Goal: Task Accomplishment & Management: Manage account settings

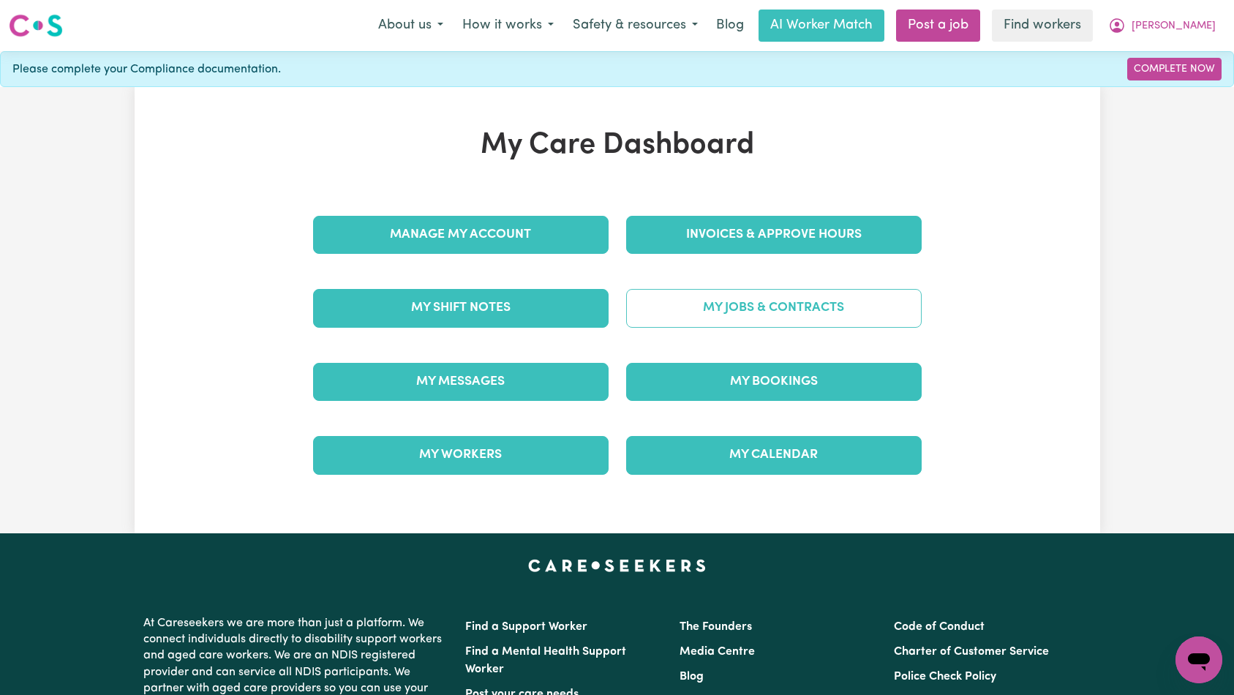
click at [709, 309] on link "My Jobs & Contracts" at bounding box center [773, 308] width 295 height 38
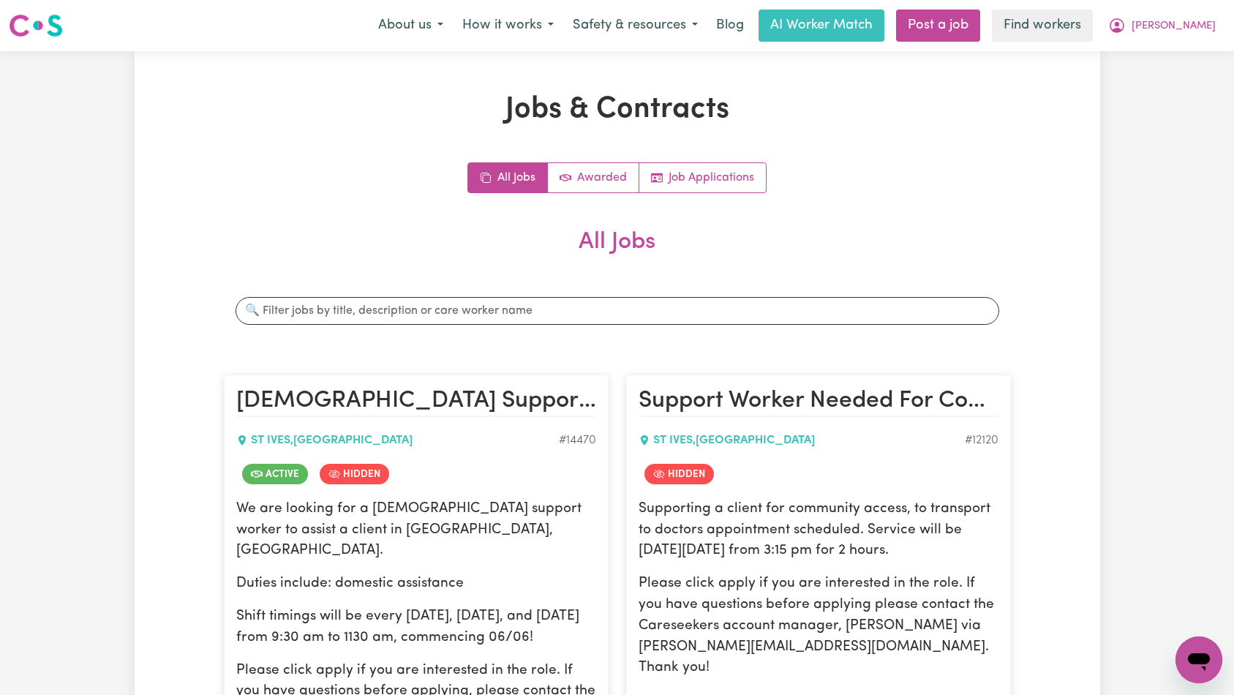
scroll to position [214, 0]
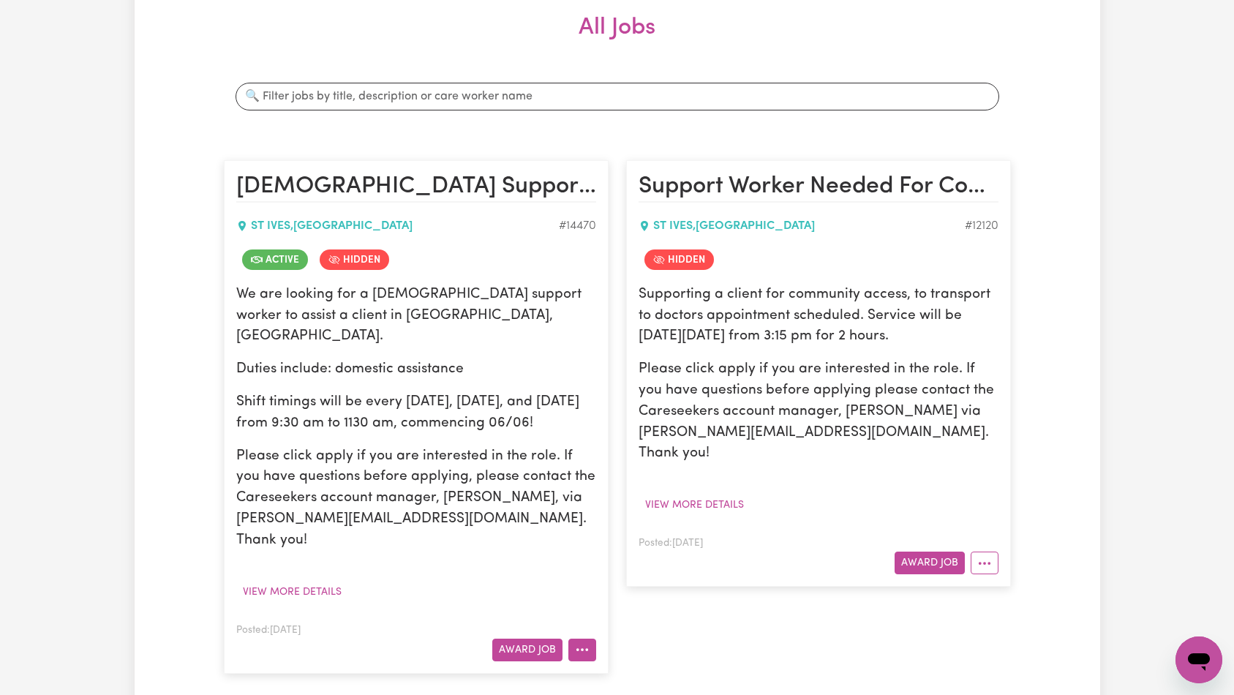
click at [576, 638] on button "More options" at bounding box center [582, 649] width 28 height 23
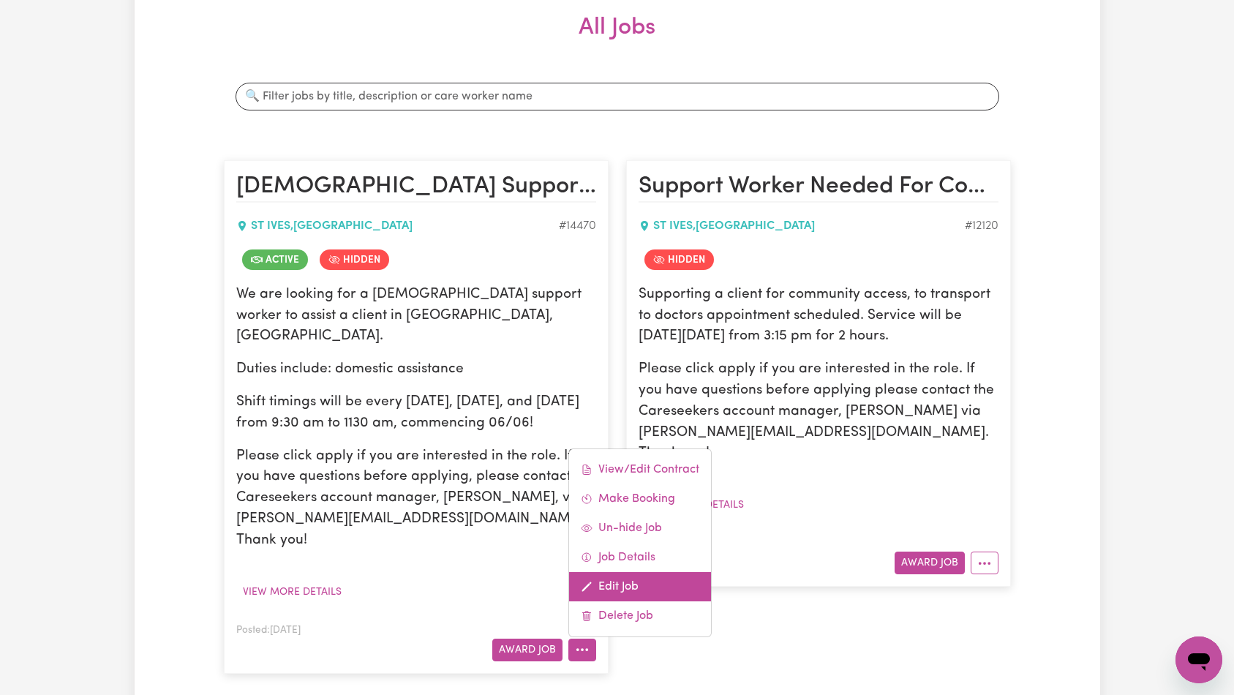
click at [617, 572] on link "Edit Job" at bounding box center [640, 586] width 142 height 29
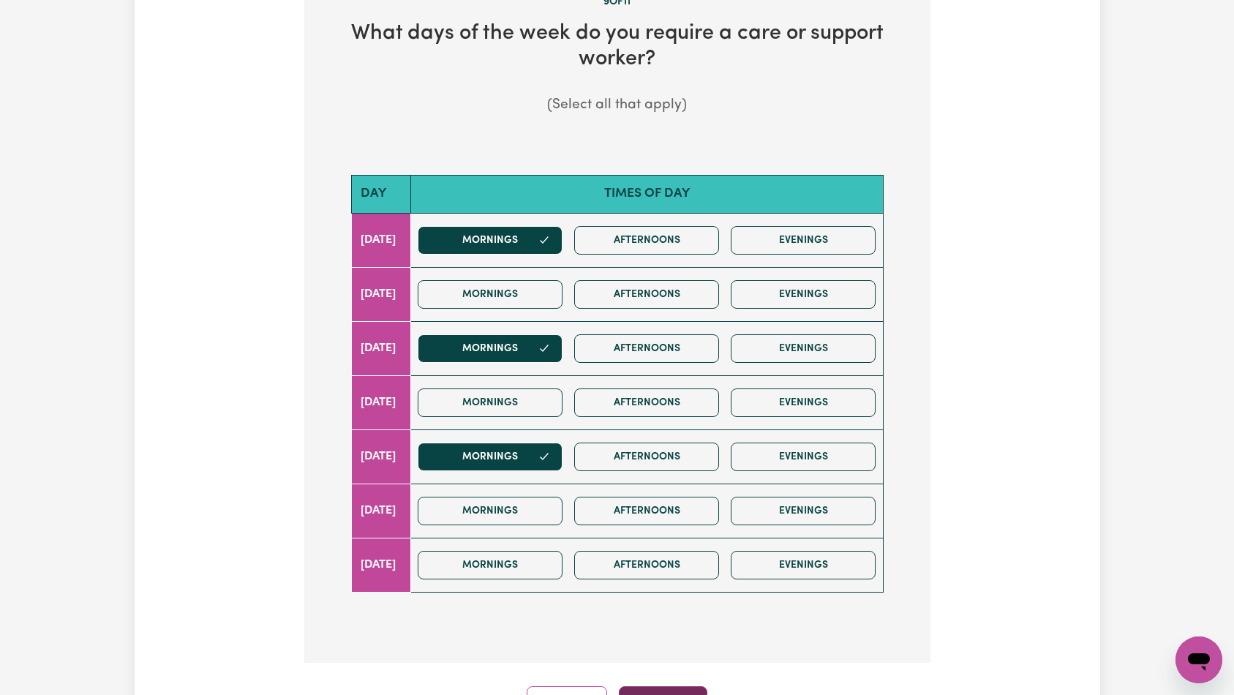
click at [655, 686] on button "Continue" at bounding box center [663, 702] width 88 height 32
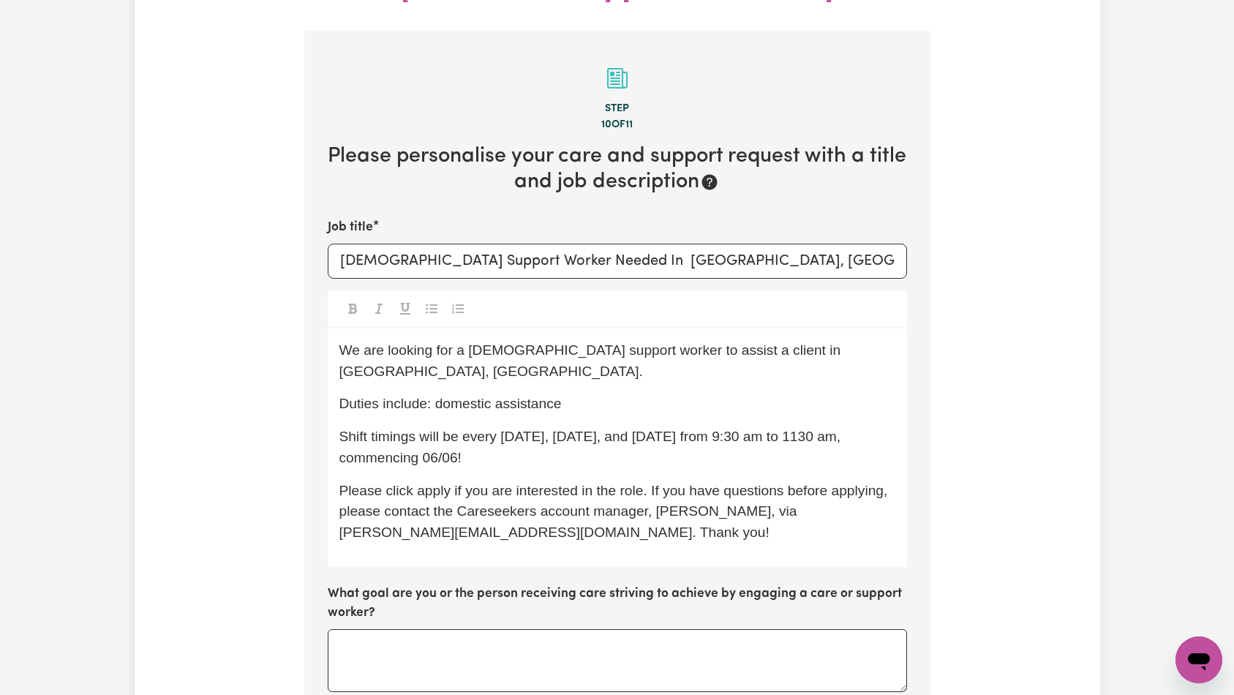
scroll to position [499, 0]
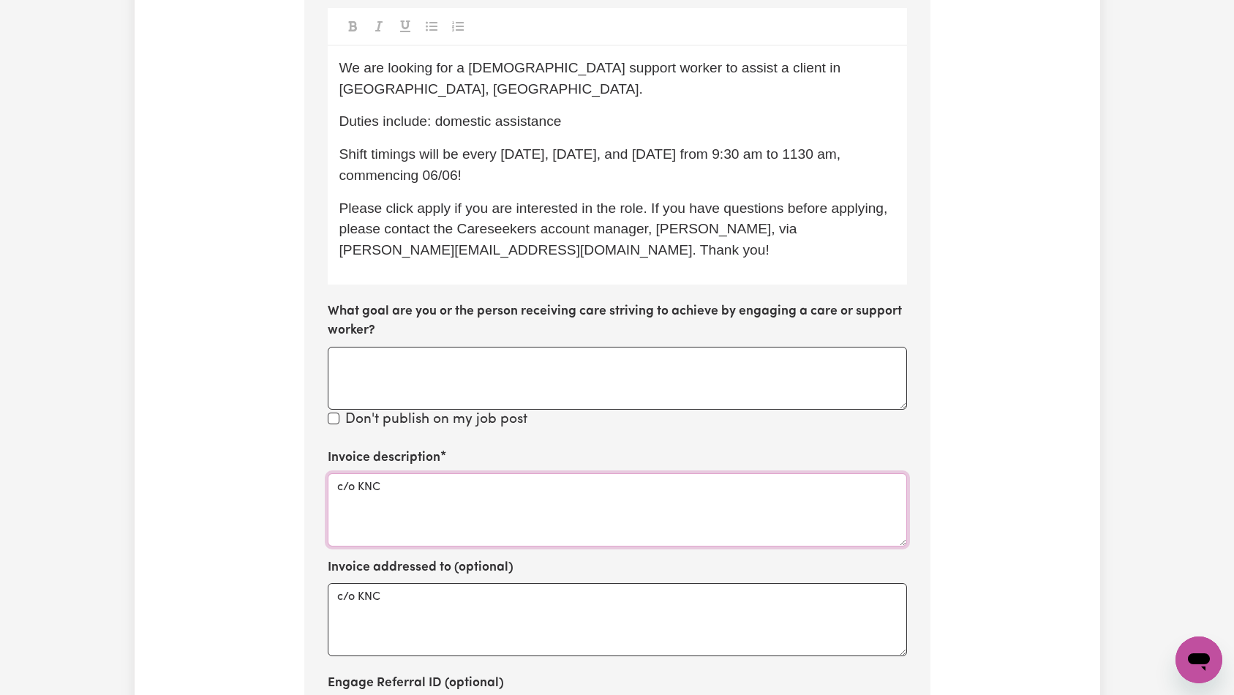
click at [543, 473] on textarea "c/o KNC" at bounding box center [617, 509] width 579 height 73
paste textarea "Domestic support and Social Support"
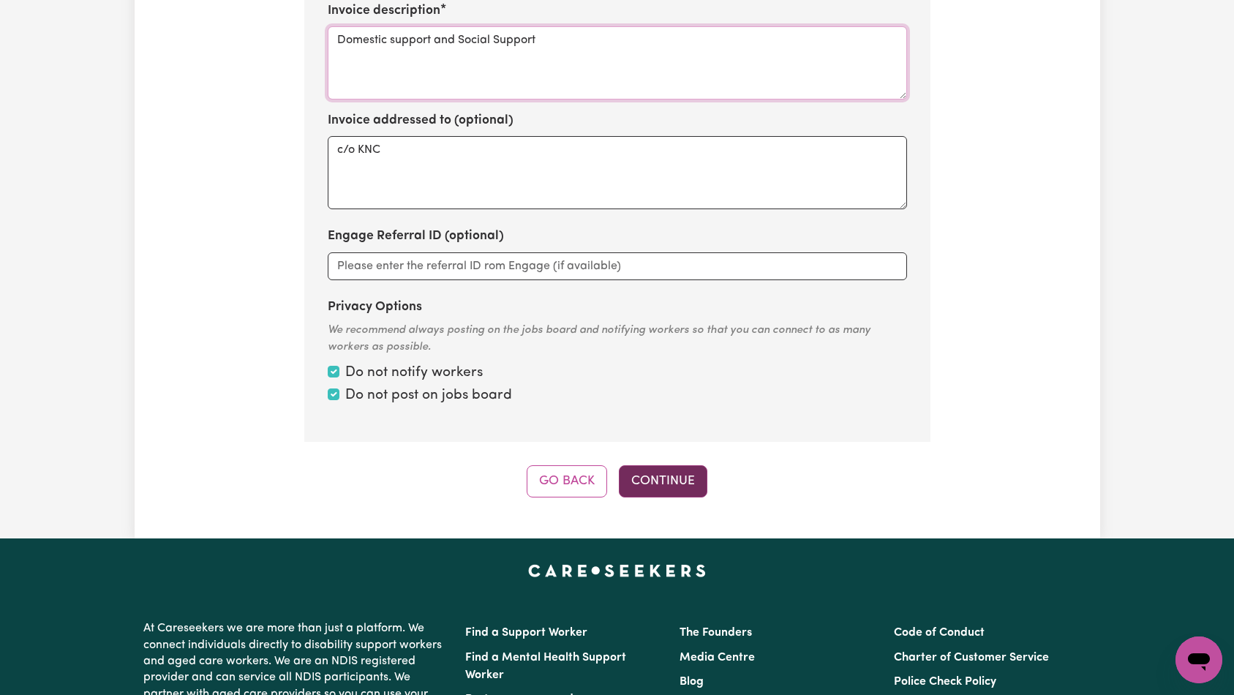
type textarea "Domestic support and Social Support"
click at [682, 465] on button "Continue" at bounding box center [663, 481] width 88 height 32
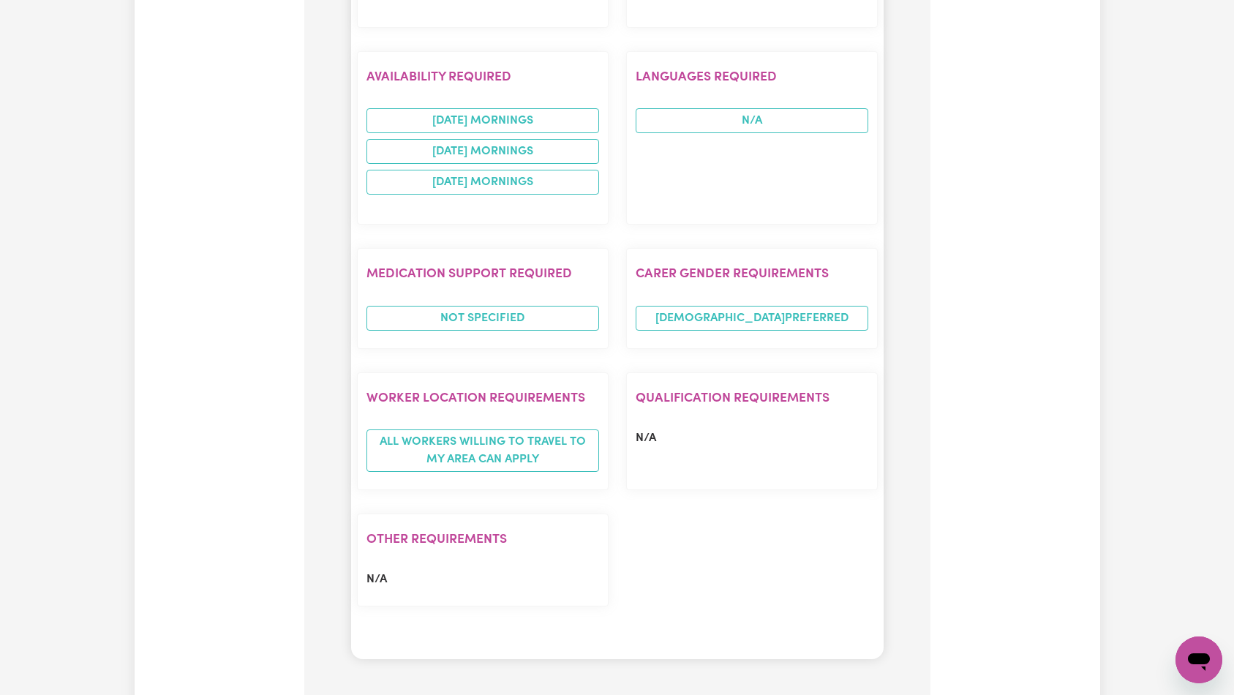
scroll to position [1729, 0]
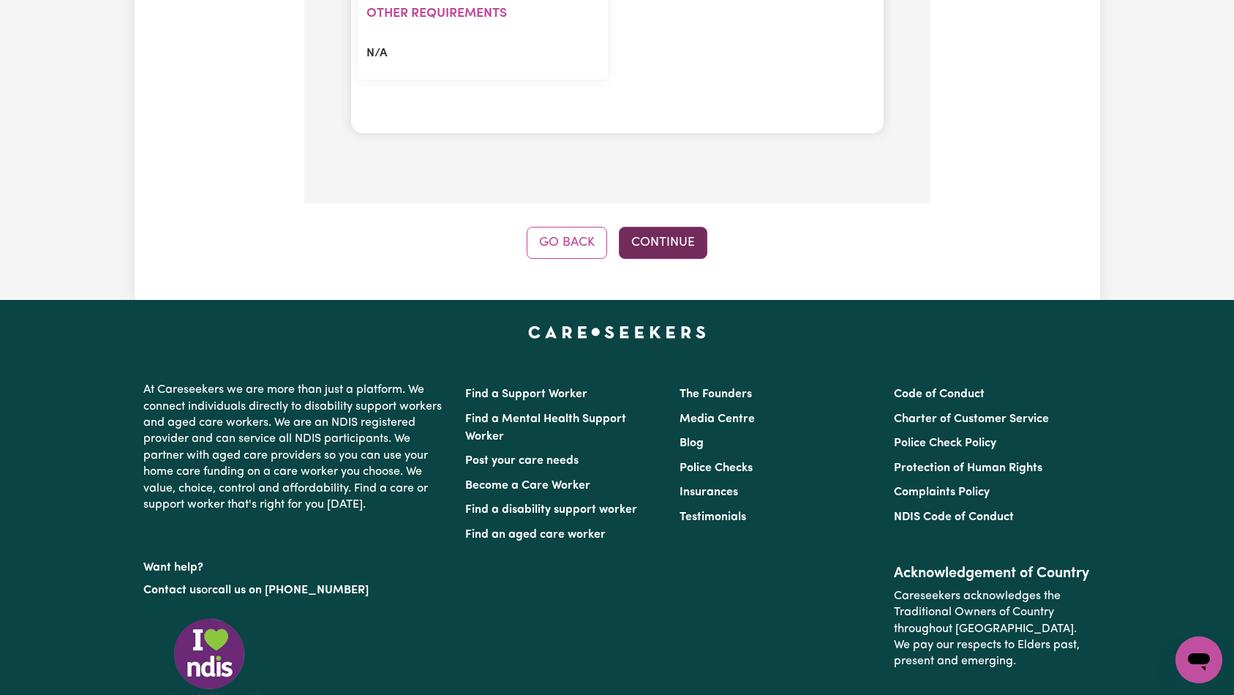
click at [664, 227] on button "Continue" at bounding box center [663, 243] width 88 height 32
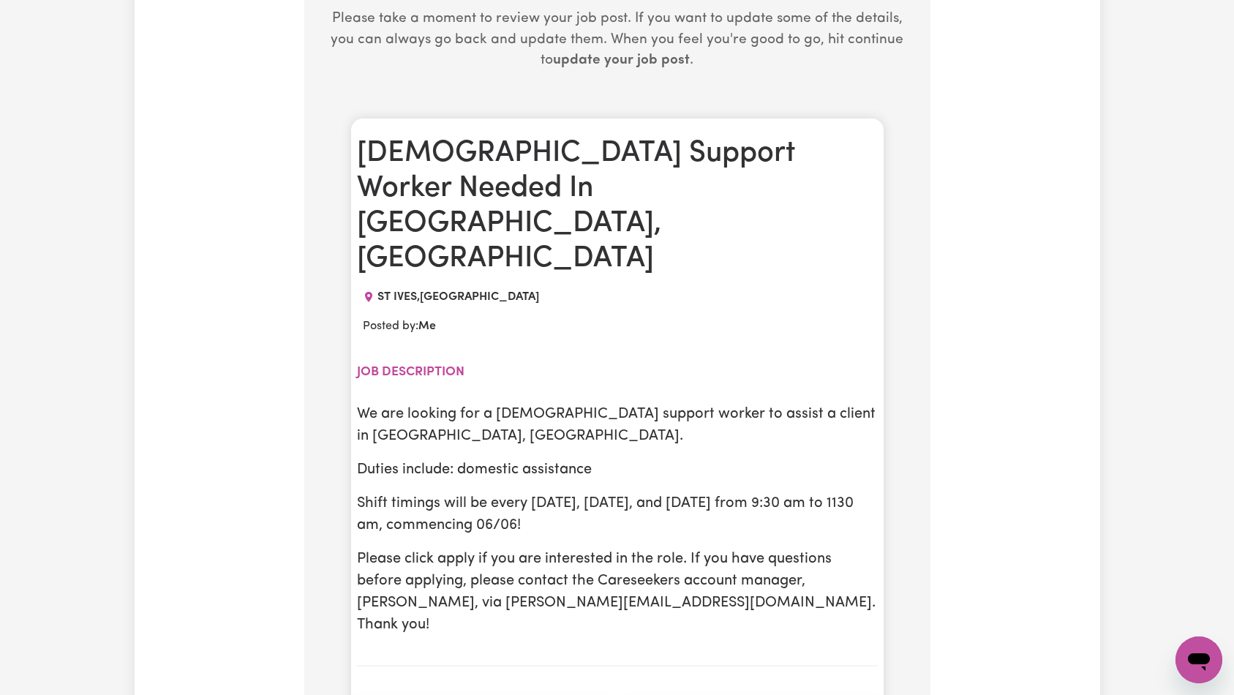
scroll to position [0, 0]
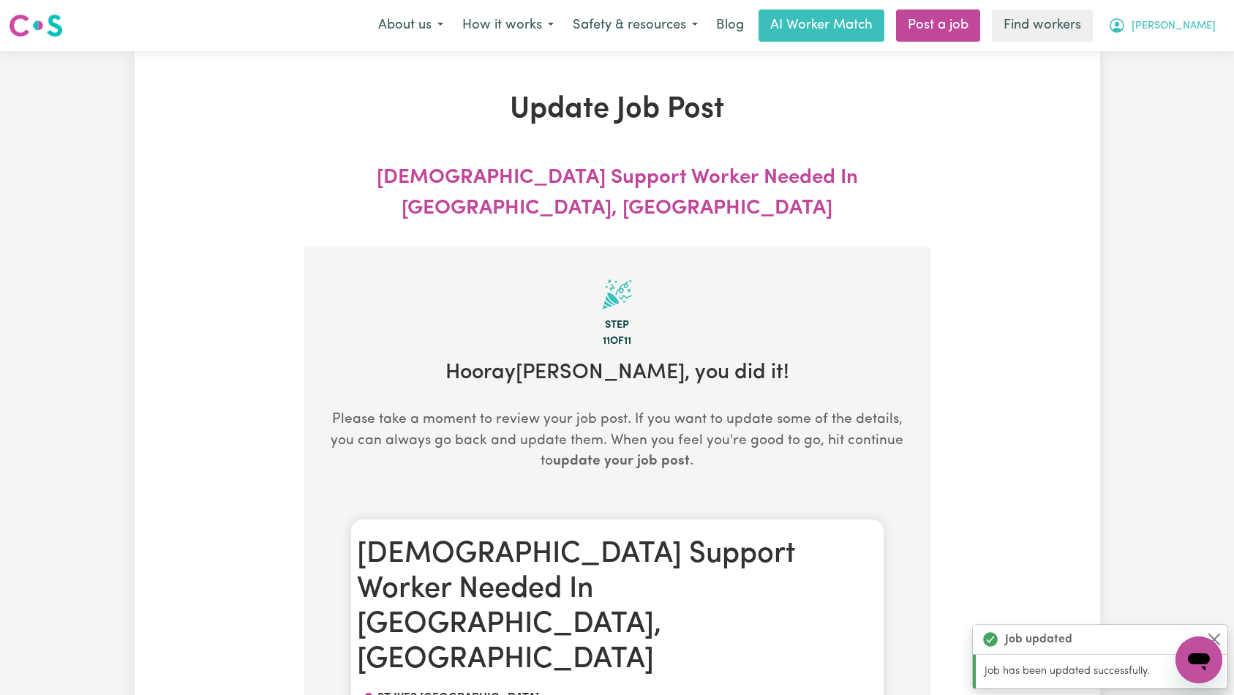
click at [1184, 24] on span "[PERSON_NAME]" at bounding box center [1173, 26] width 84 height 16
click at [1166, 79] on link "Logout" at bounding box center [1167, 84] width 116 height 28
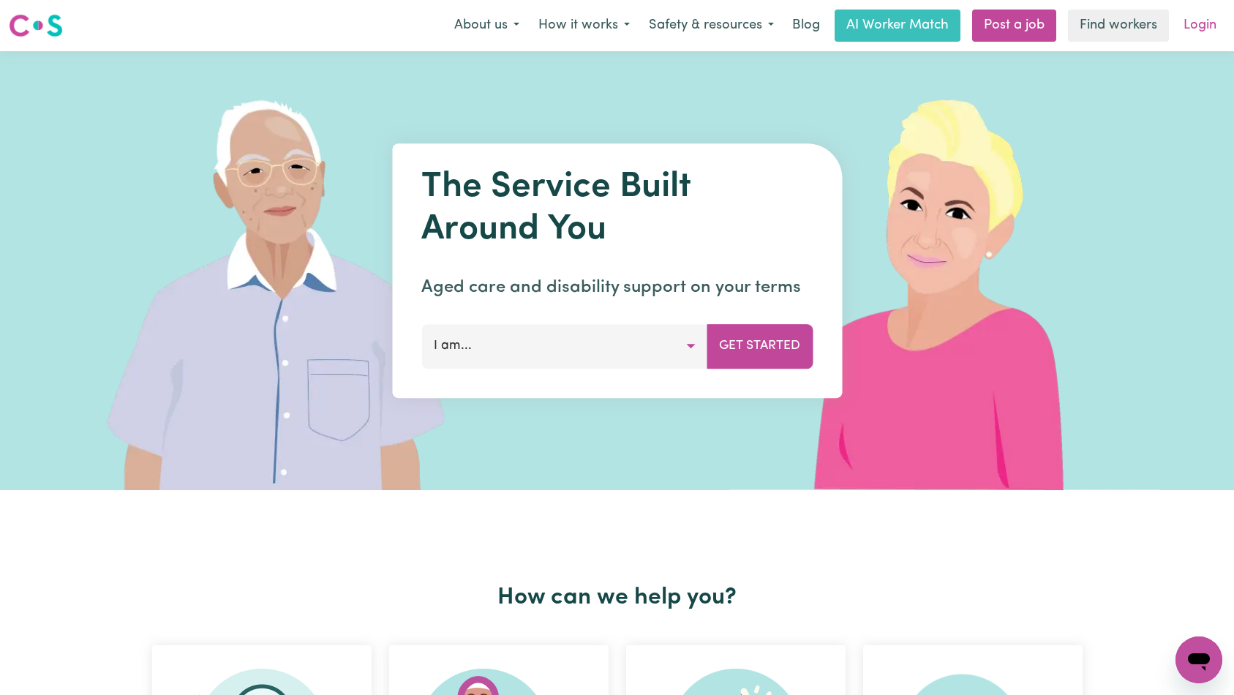
click at [1196, 28] on link "Login" at bounding box center [1199, 26] width 50 height 32
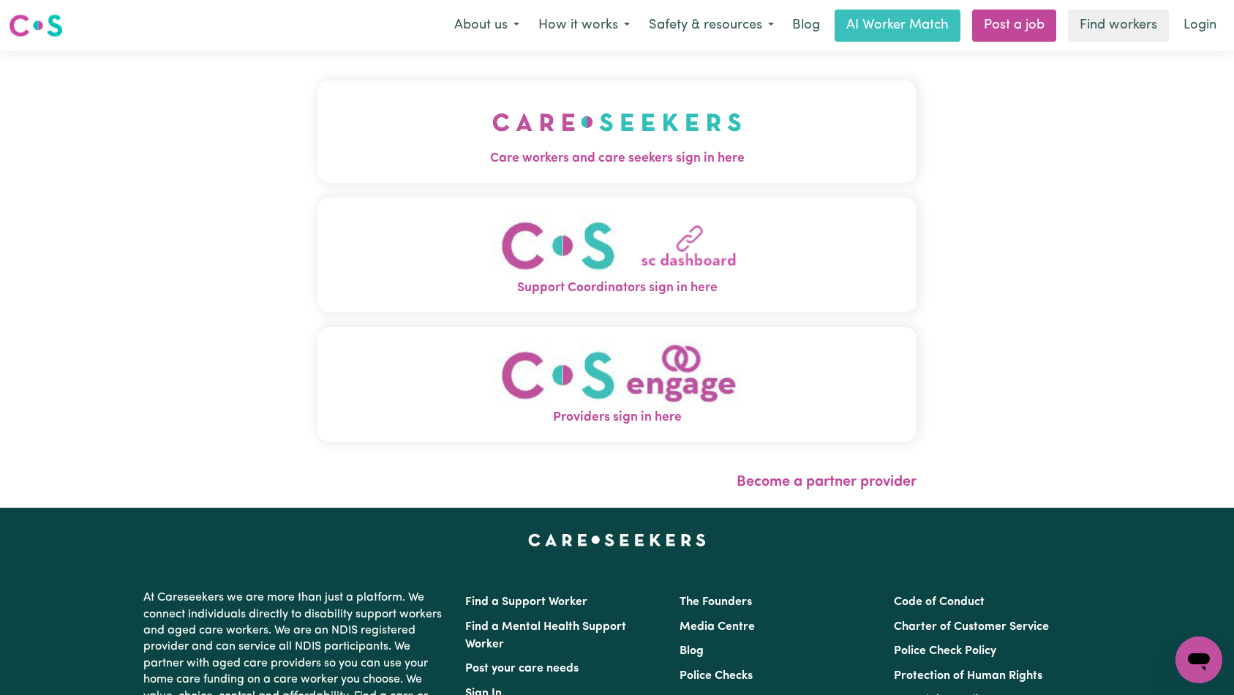
click at [362, 146] on button "Care workers and care seekers sign in here" at bounding box center [617, 131] width 600 height 102
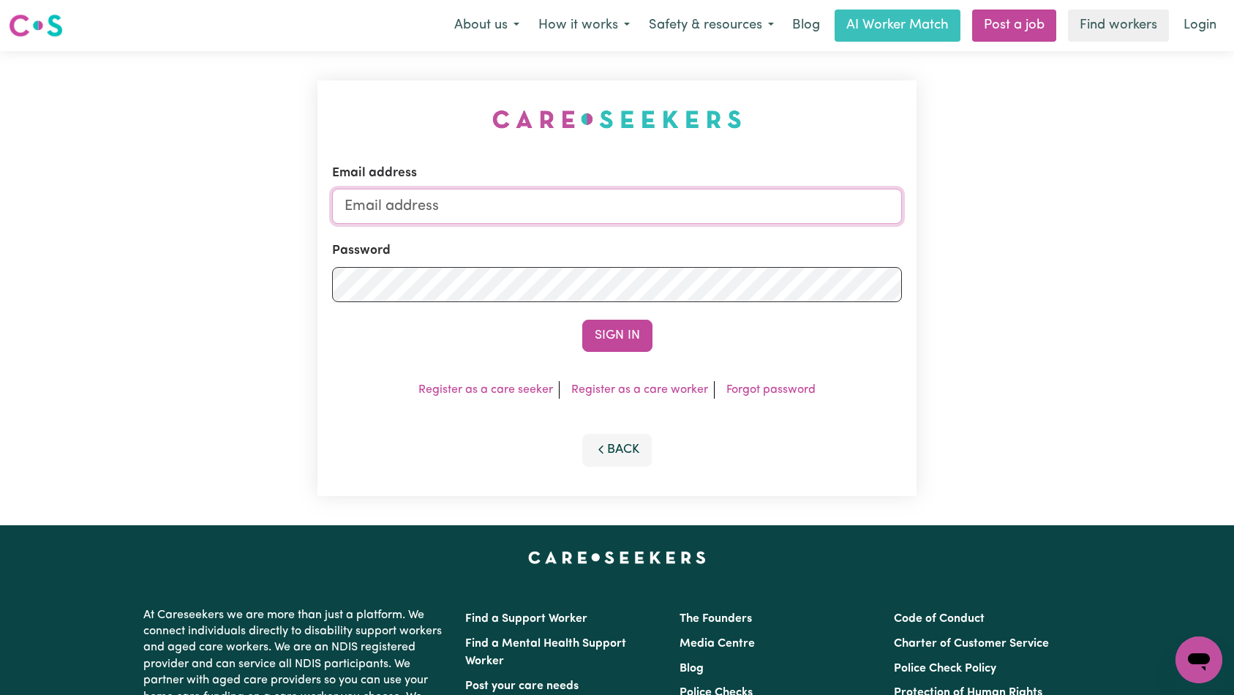
click at [673, 209] on input "Email address" at bounding box center [617, 206] width 570 height 35
type input "[EMAIL_ADDRESS][DOMAIN_NAME]"
click at [624, 328] on button "Sign In" at bounding box center [617, 336] width 70 height 32
